Goal: Information Seeking & Learning: Learn about a topic

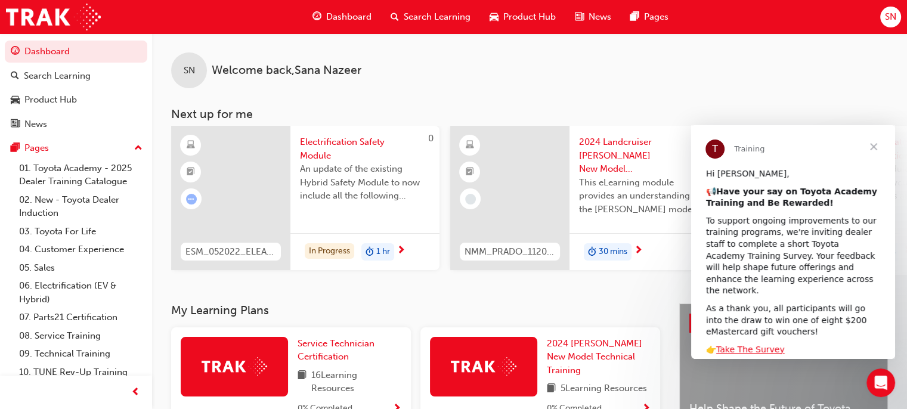
click at [875, 148] on span "Close" at bounding box center [873, 146] width 43 height 43
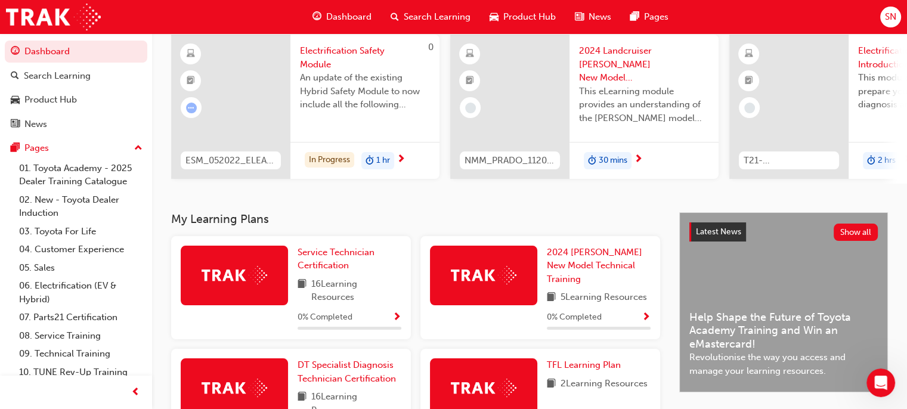
scroll to position [88, 0]
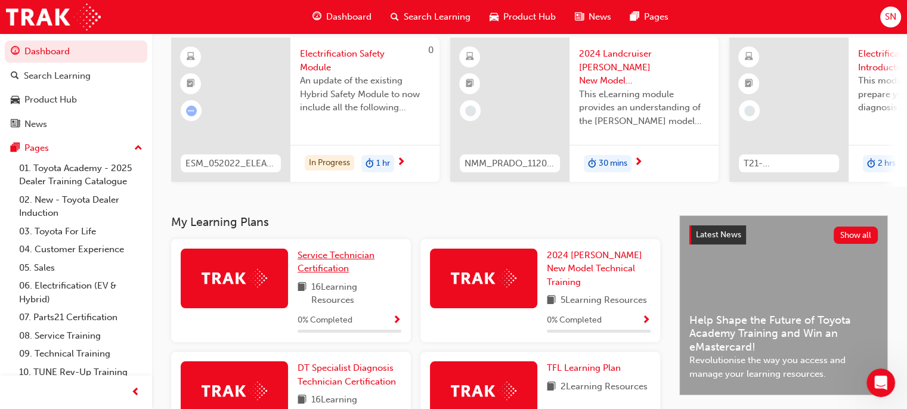
click at [337, 258] on span "Service Technician Certification" at bounding box center [336, 262] width 77 height 24
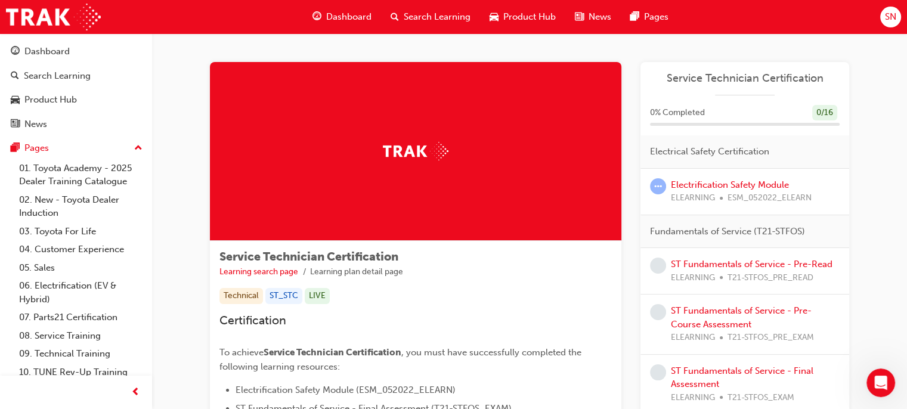
click at [357, 16] on span "Dashboard" at bounding box center [348, 17] width 45 height 14
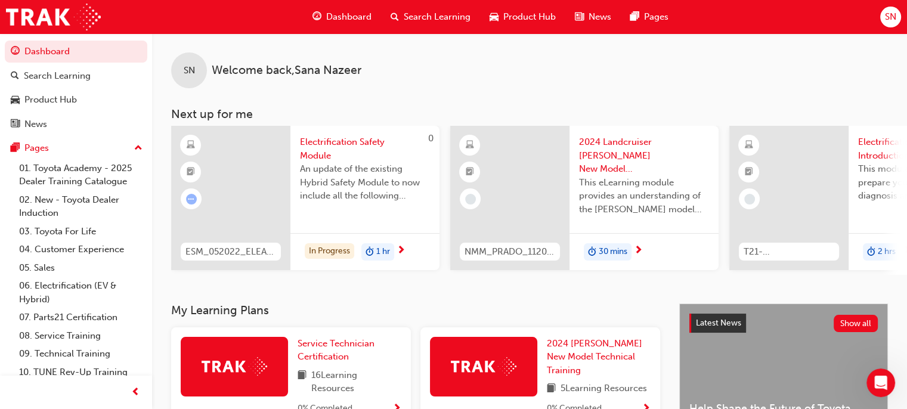
click at [424, 18] on span "Search Learning" at bounding box center [437, 17] width 67 height 14
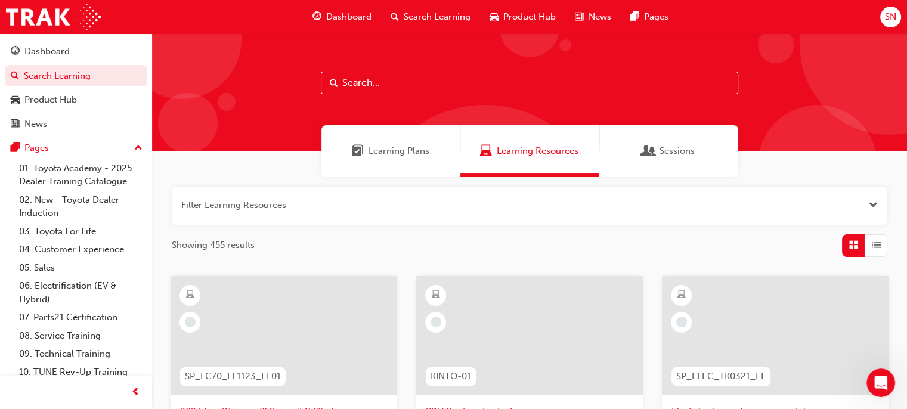
click at [353, 18] on span "Dashboard" at bounding box center [348, 17] width 45 height 14
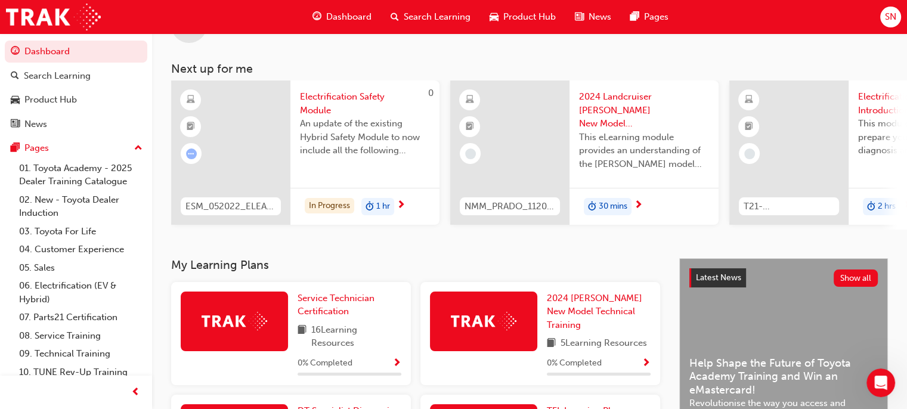
scroll to position [45, 0]
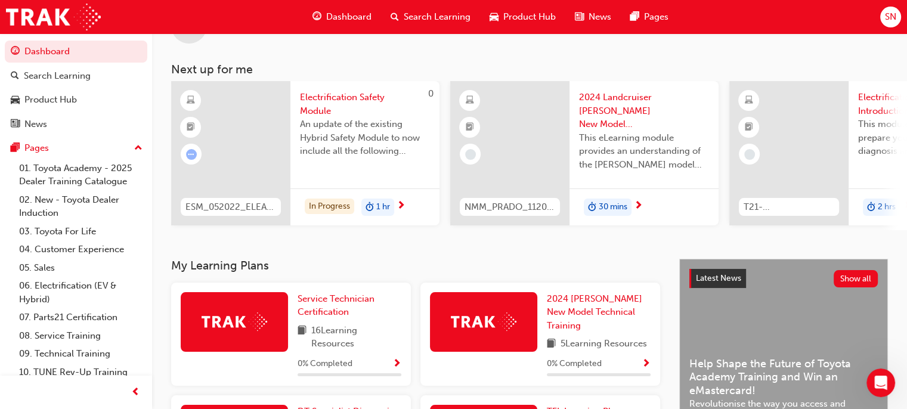
click at [323, 8] on div "Dashboard" at bounding box center [342, 17] width 78 height 24
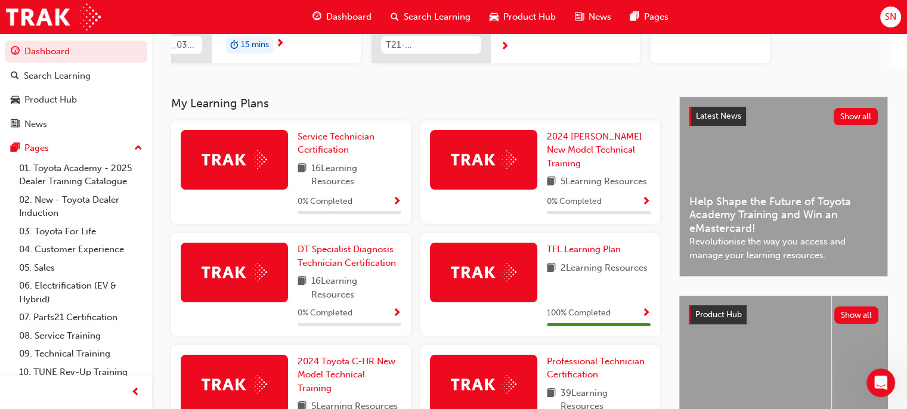
scroll to position [213, 0]
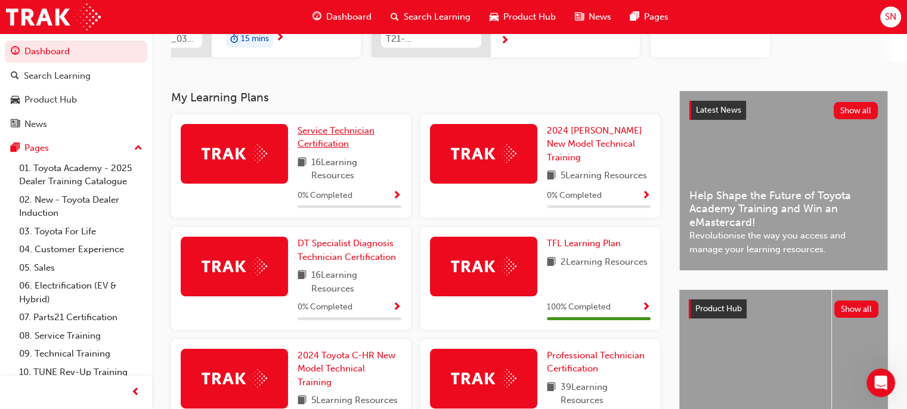
click at [299, 134] on span "Service Technician Certification" at bounding box center [336, 137] width 77 height 24
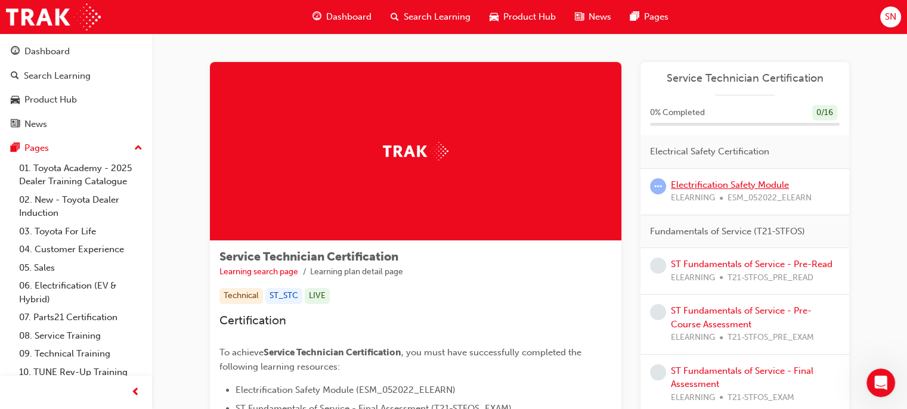
click at [692, 182] on link "Electrification Safety Module" at bounding box center [730, 185] width 118 height 11
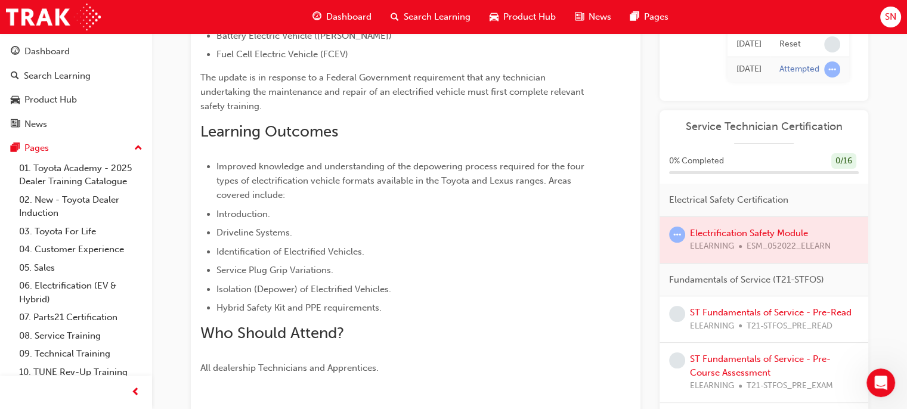
click at [736, 239] on div at bounding box center [764, 240] width 209 height 46
click at [721, 315] on link "ST Fundamentals of Service - Pre-Read" at bounding box center [771, 312] width 162 height 11
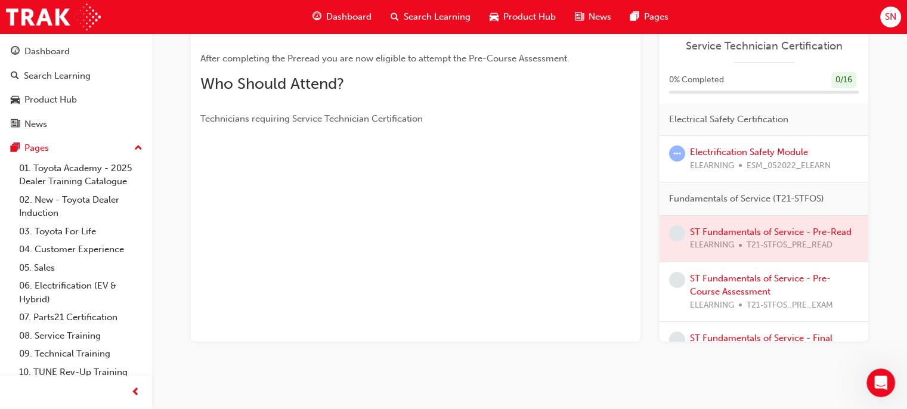
drag, startPoint x: 605, startPoint y: 108, endPoint x: 564, endPoint y: 159, distance: 66.1
click at [564, 159] on div "Overview The Fundamentals of Service module Preread will provide you with the K…" at bounding box center [416, 131] width 450 height 421
click at [564, 159] on div at bounding box center [415, 159] width 431 height 10
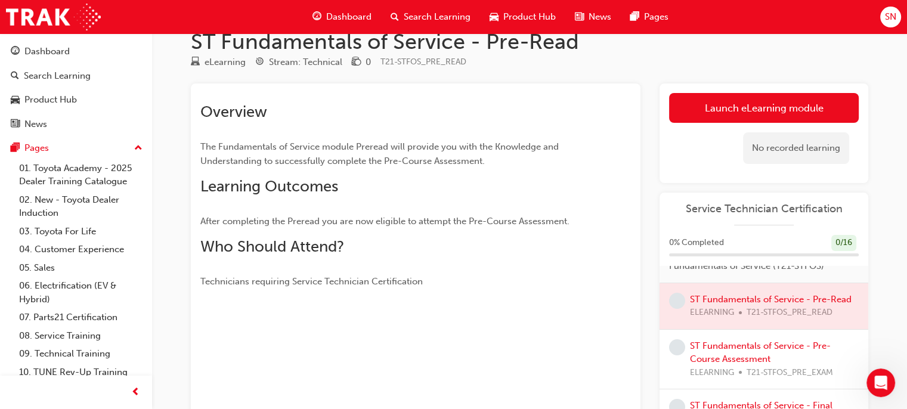
scroll to position [135, 0]
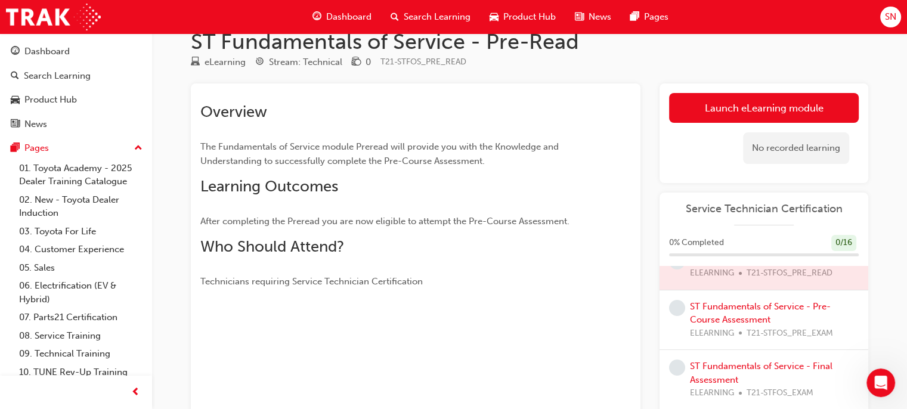
click at [688, 286] on div at bounding box center [764, 267] width 209 height 46
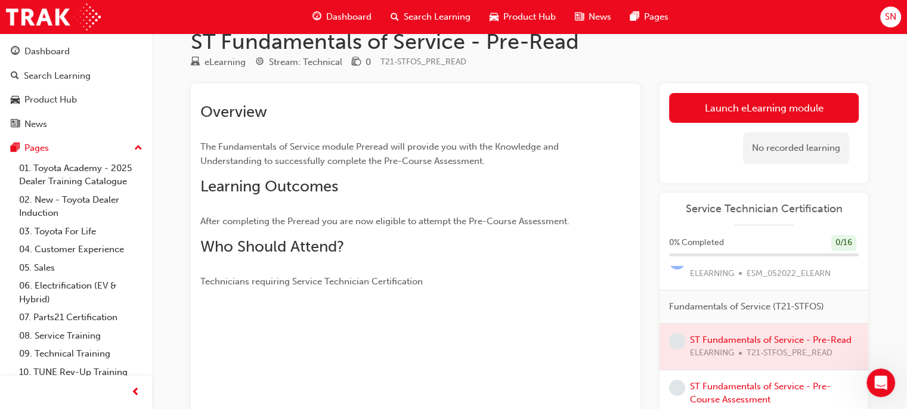
scroll to position [0, 0]
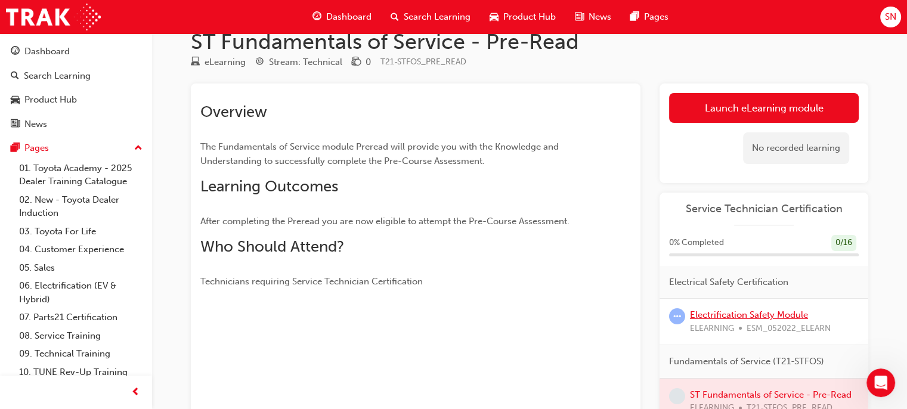
click at [724, 317] on link "Electrification Safety Module" at bounding box center [749, 315] width 118 height 11
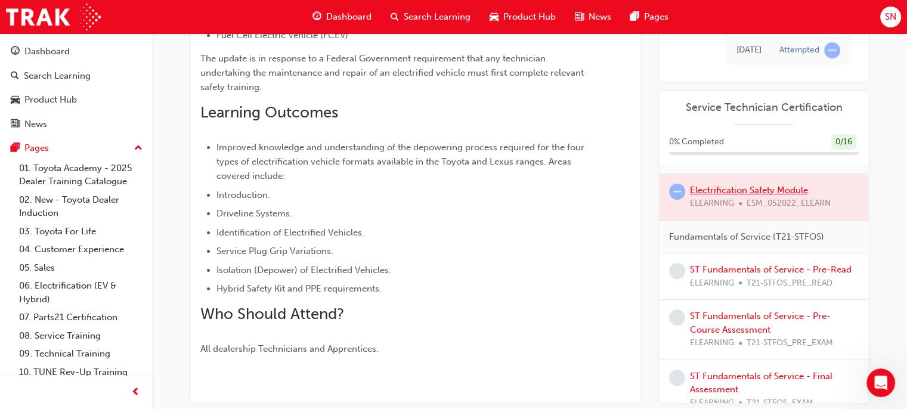
scroll to position [232, 0]
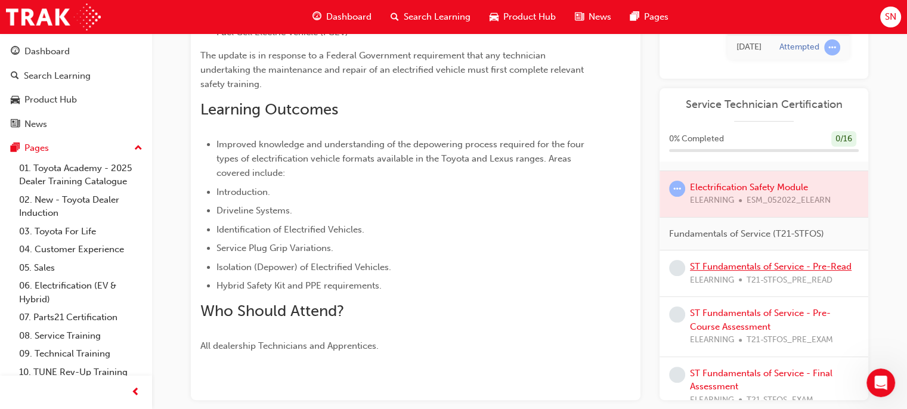
click at [700, 268] on link "ST Fundamentals of Service - Pre-Read" at bounding box center [771, 266] width 162 height 11
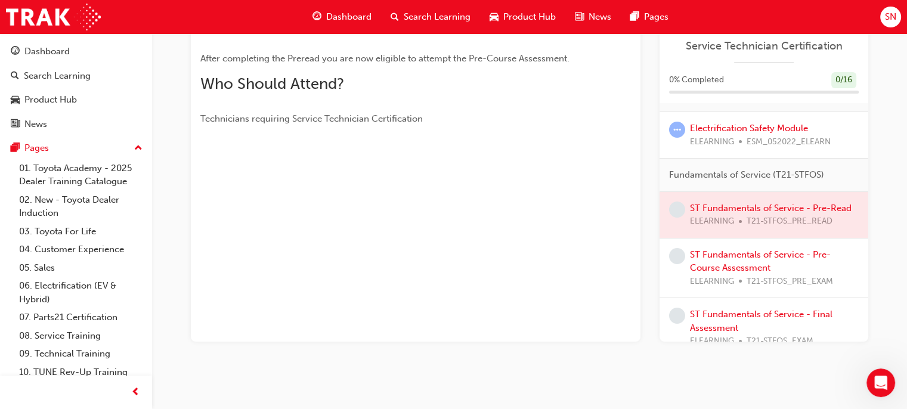
click at [698, 211] on div at bounding box center [764, 215] width 209 height 46
click at [700, 206] on div at bounding box center [764, 215] width 209 height 46
click at [709, 267] on link "ST Fundamentals of Service - Pre-Course Assessment" at bounding box center [760, 261] width 141 height 24
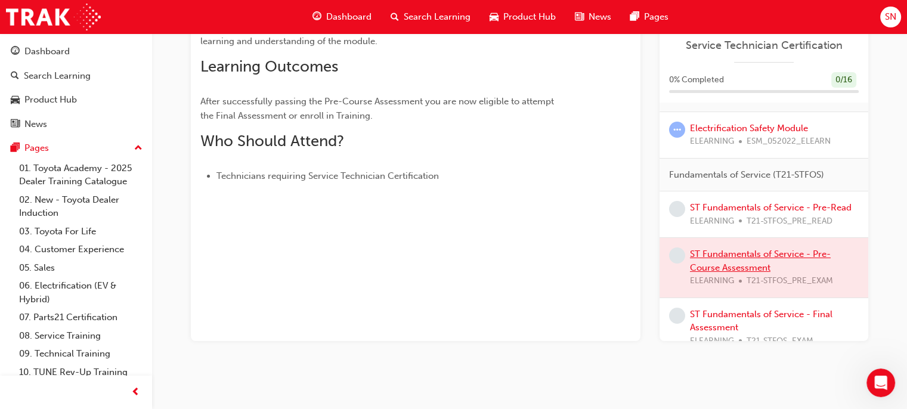
scroll to position [187, 0]
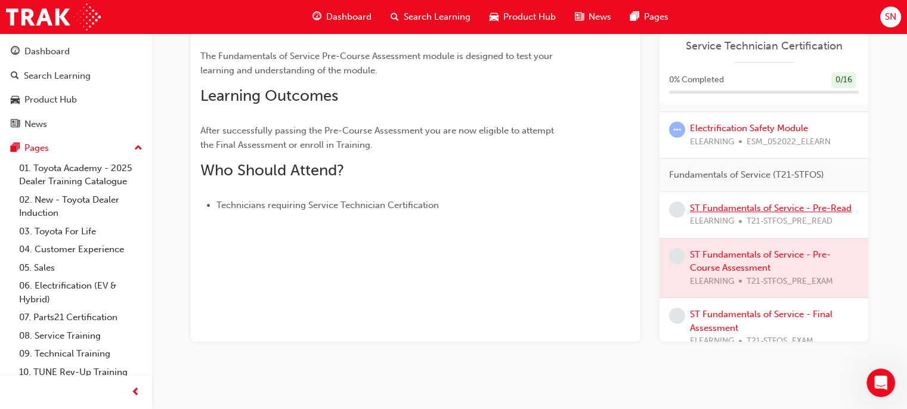
click at [699, 211] on link "ST Fundamentals of Service - Pre-Read" at bounding box center [771, 208] width 162 height 11
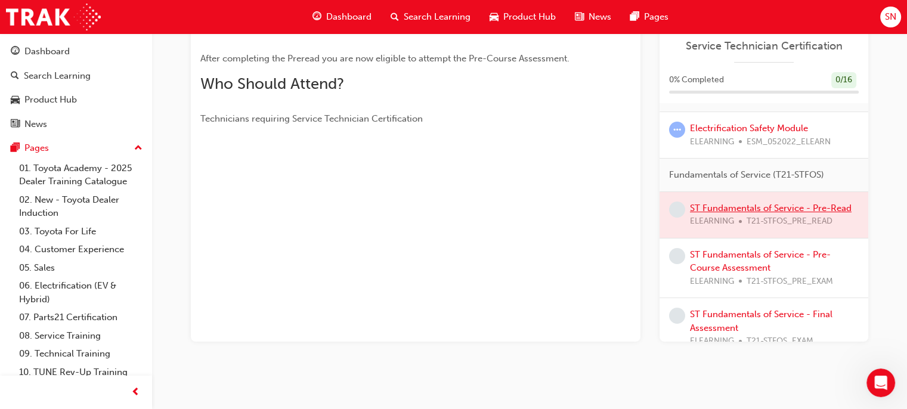
scroll to position [115, 0]
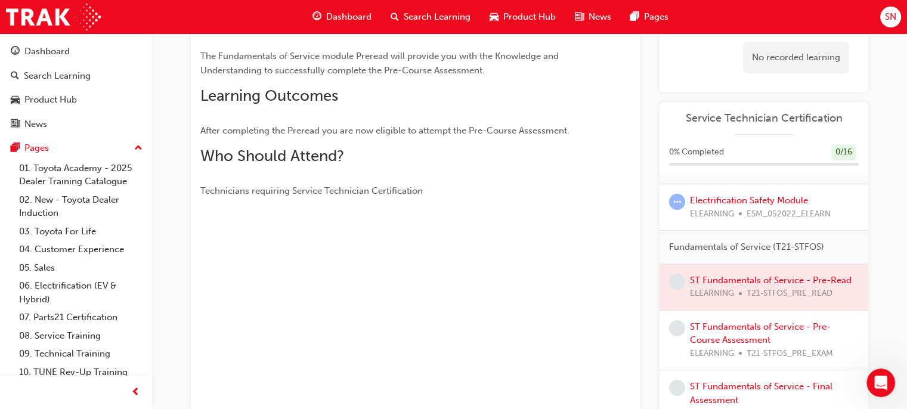
click at [691, 282] on div at bounding box center [764, 287] width 209 height 46
click at [704, 346] on link "ST Fundamentals of Service - Pre-Course Assessment" at bounding box center [760, 334] width 141 height 24
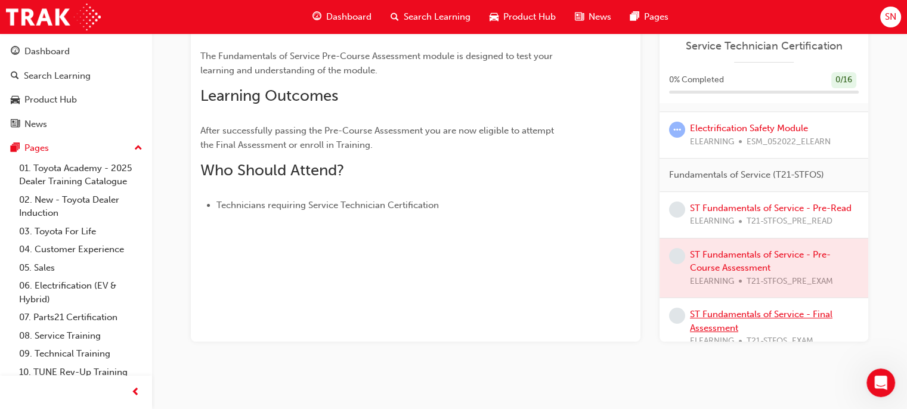
click at [719, 333] on link "ST Fundamentals of Service - Final Assessment" at bounding box center [761, 321] width 143 height 24
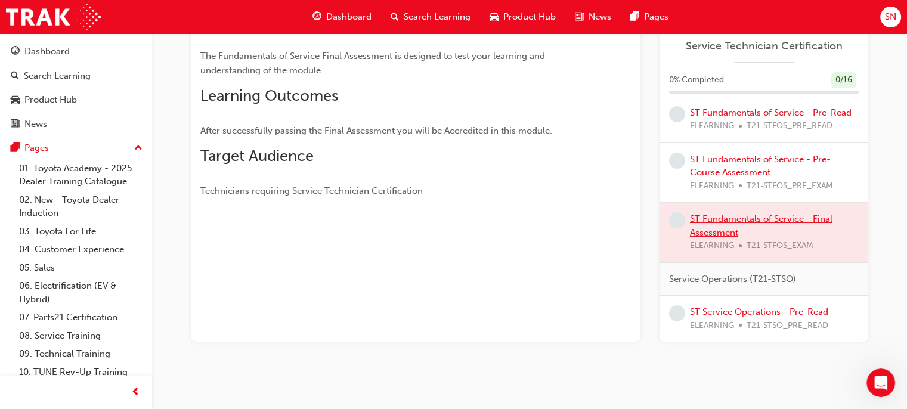
scroll to position [143, 0]
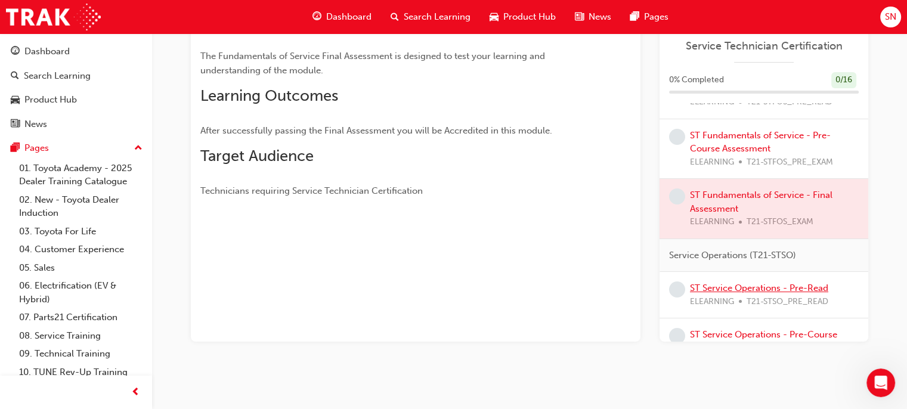
click at [744, 293] on link "ST Service Operations - Pre-Read" at bounding box center [759, 288] width 138 height 11
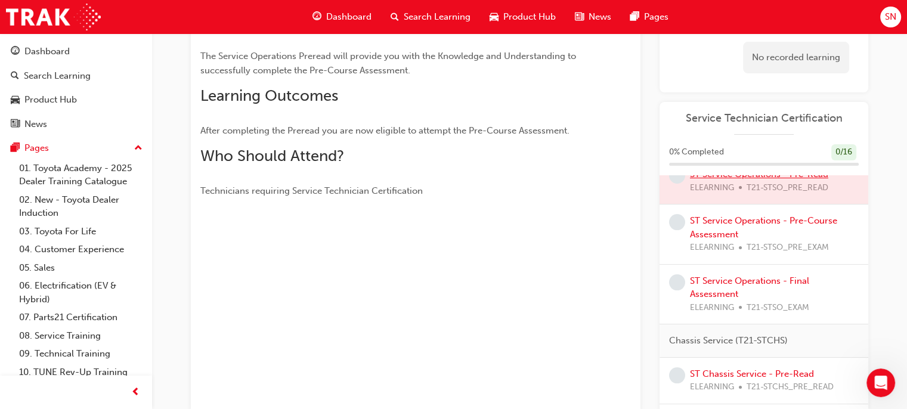
scroll to position [339, 0]
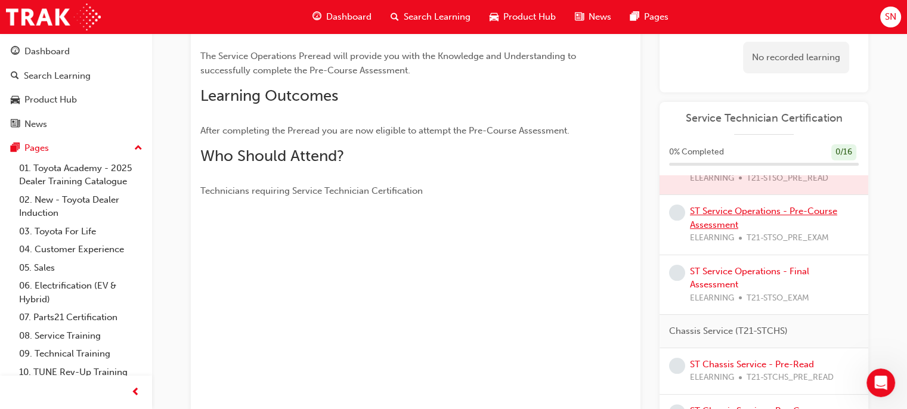
click at [709, 227] on link "ST Service Operations - Pre-Course Assessment" at bounding box center [763, 218] width 147 height 24
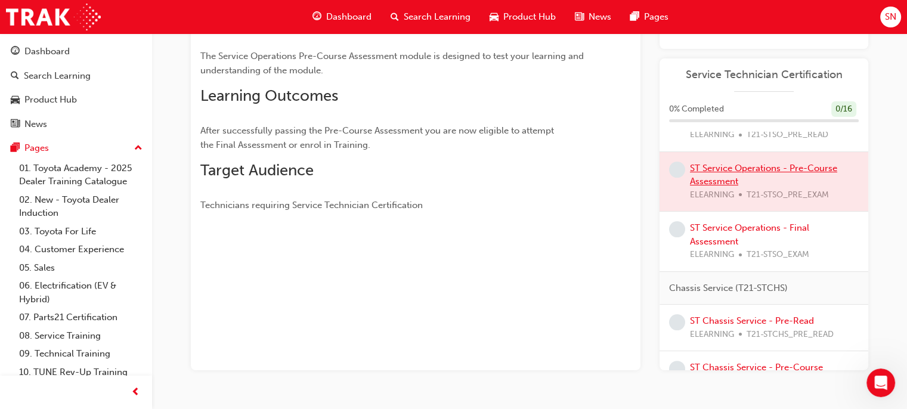
scroll to position [187, 0]
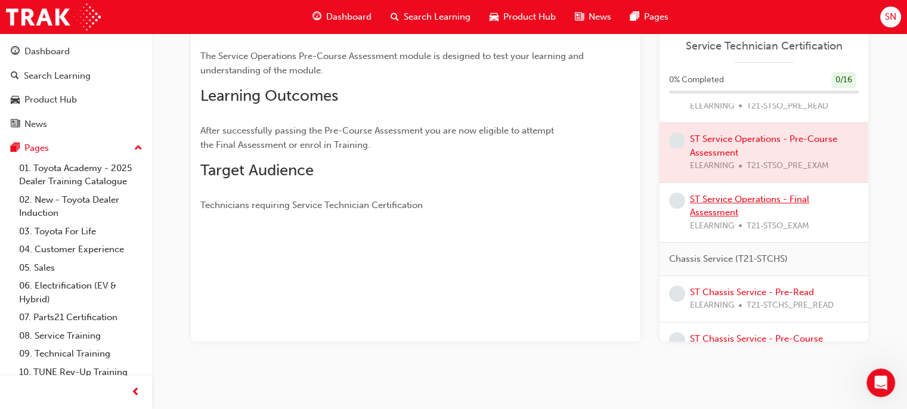
click at [697, 218] on link "ST Service Operations - Final Assessment" at bounding box center [749, 206] width 119 height 24
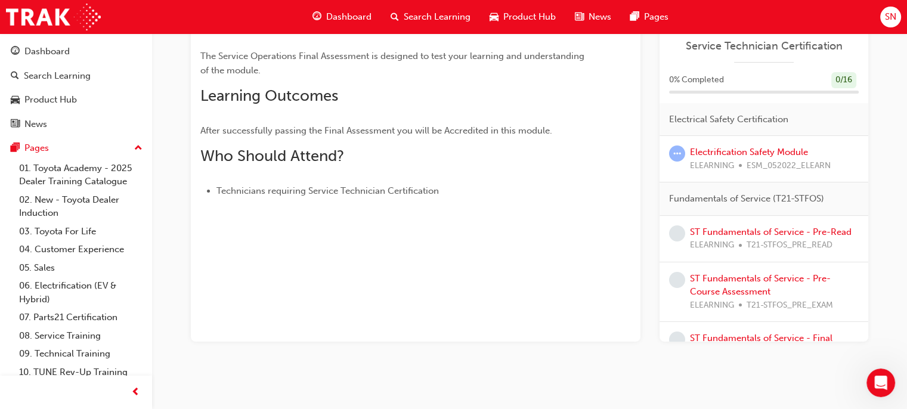
click at [532, 150] on h2 "Who Should Attend?" at bounding box center [394, 156] width 388 height 19
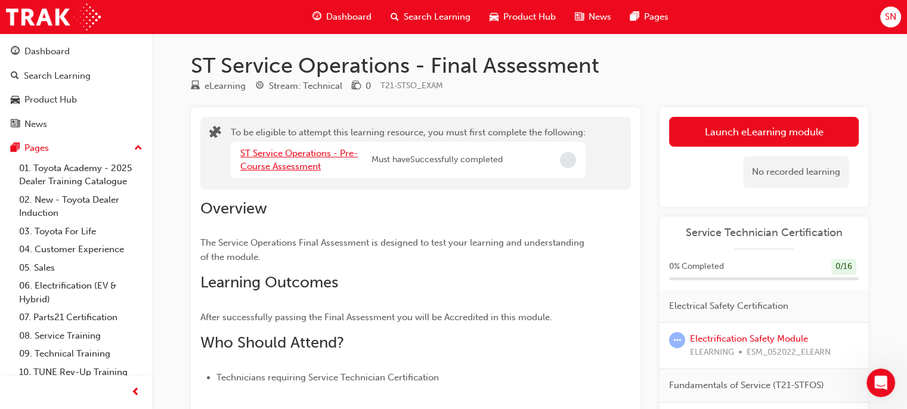
click at [279, 152] on link "ST Service Operations - Pre-Course Assessment" at bounding box center [299, 160] width 118 height 24
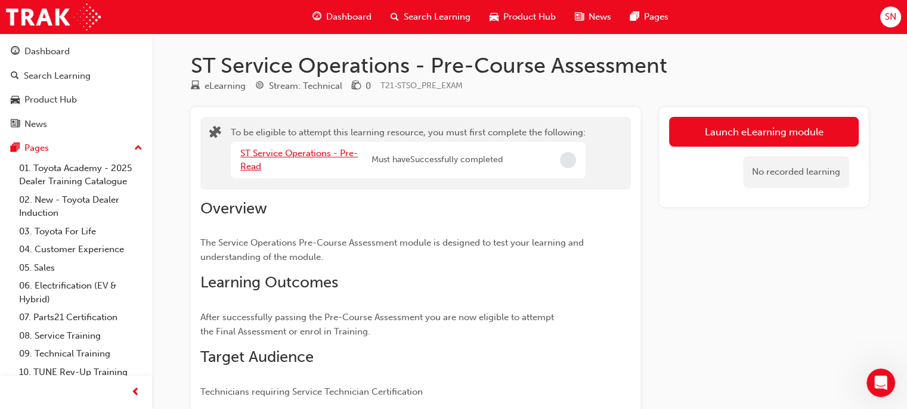
click at [248, 168] on link "ST Service Operations - Pre-Read" at bounding box center [299, 160] width 118 height 24
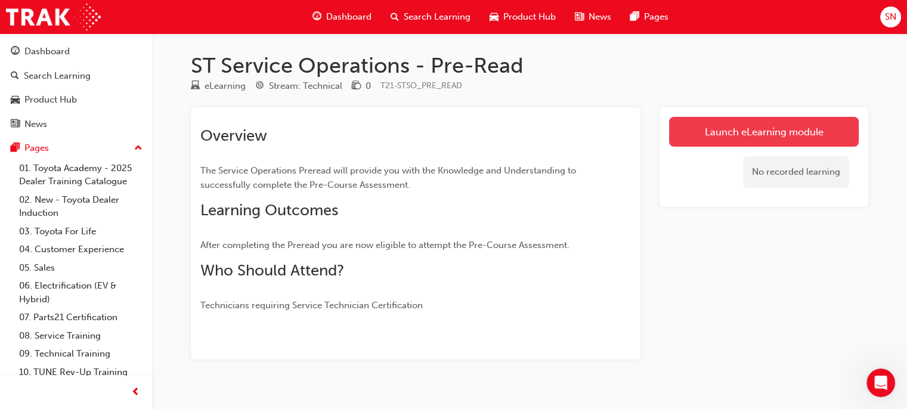
click at [744, 133] on link "Launch eLearning module" at bounding box center [764, 132] width 190 height 30
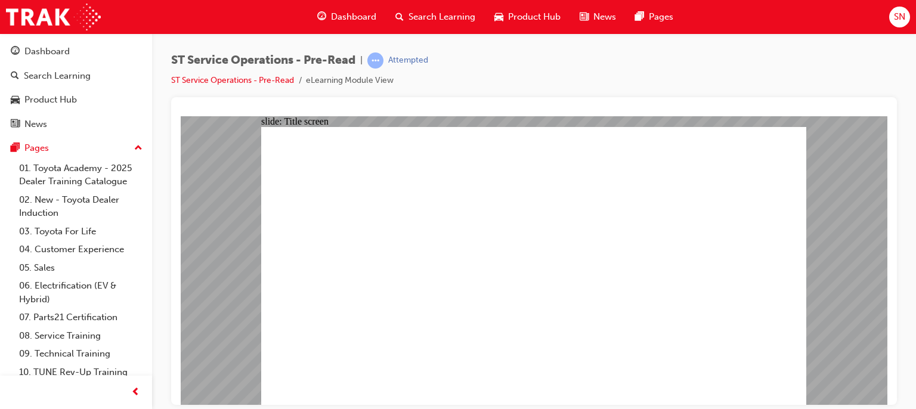
click at [718, 8] on div "Dashboard Search Learning Product Hub News Pages SN" at bounding box center [458, 17] width 916 height 34
